Goal: Task Accomplishment & Management: Manage account settings

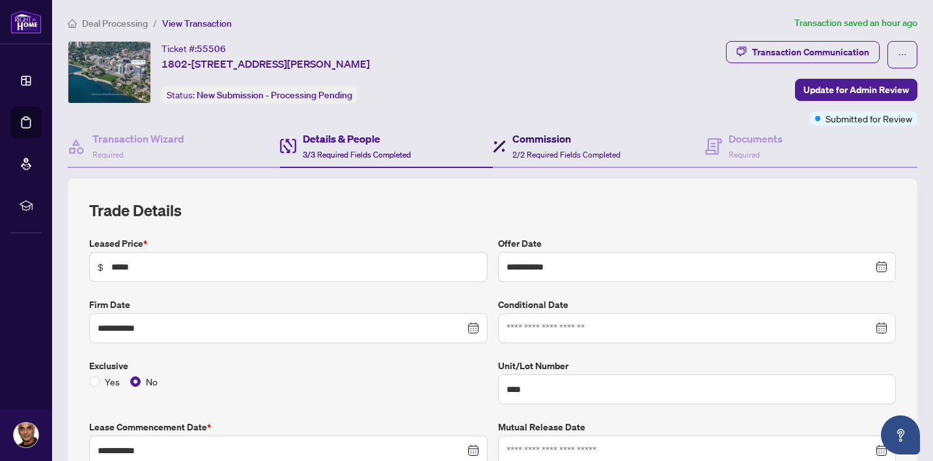
click at [530, 145] on h4 "Commission" at bounding box center [566, 139] width 108 height 16
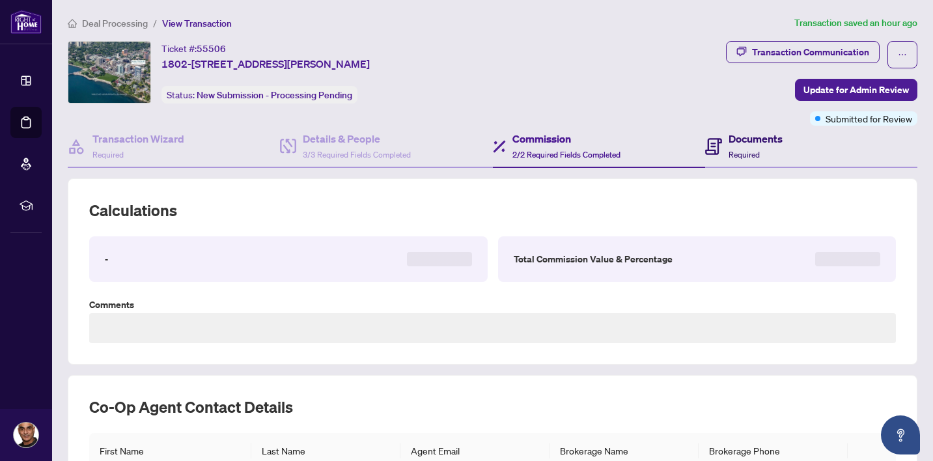
click at [734, 139] on h4 "Documents" at bounding box center [755, 139] width 54 height 16
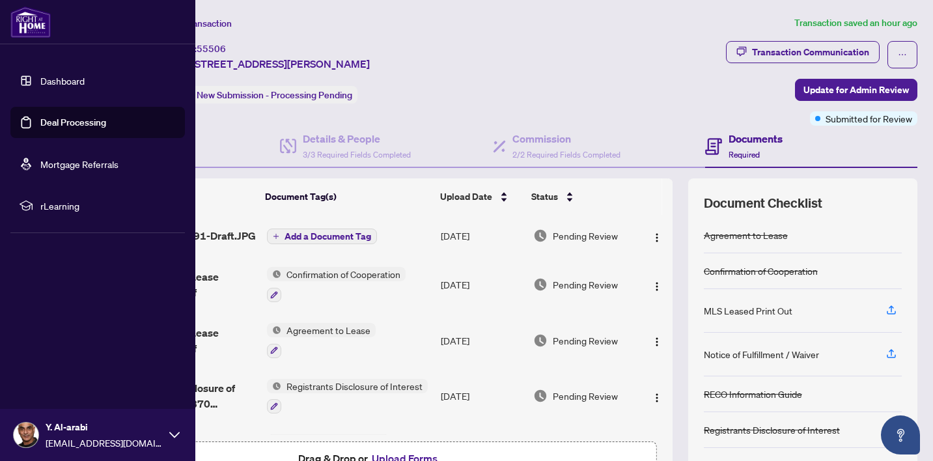
click at [60, 121] on link "Deal Processing" at bounding box center [73, 123] width 66 height 12
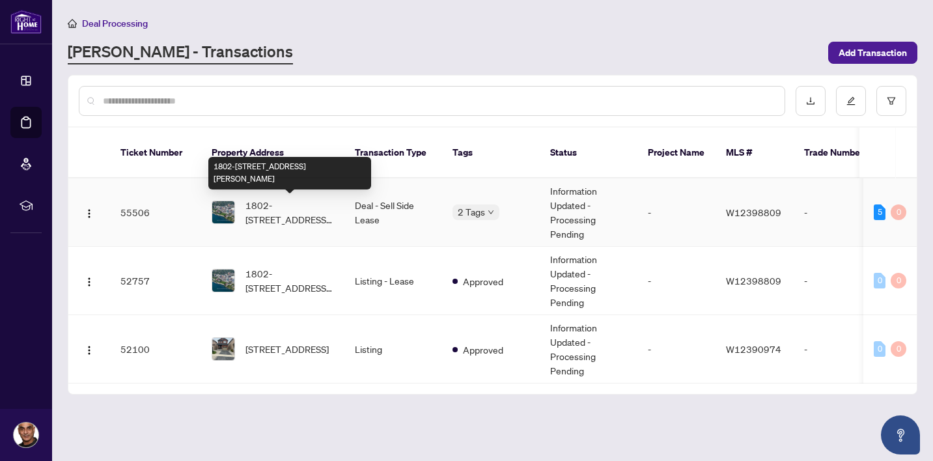
click at [299, 205] on span "1802-[STREET_ADDRESS][PERSON_NAME]" at bounding box center [289, 212] width 89 height 29
